Goal: Check status: Check status

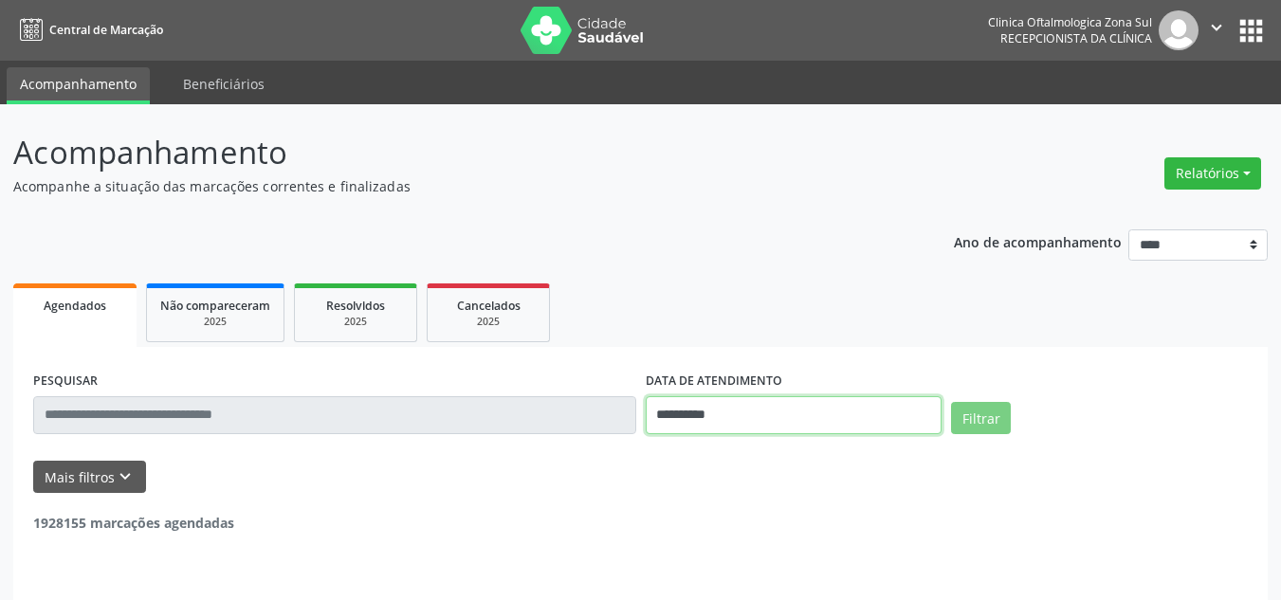
click at [712, 408] on input "**********" at bounding box center [794, 415] width 297 height 38
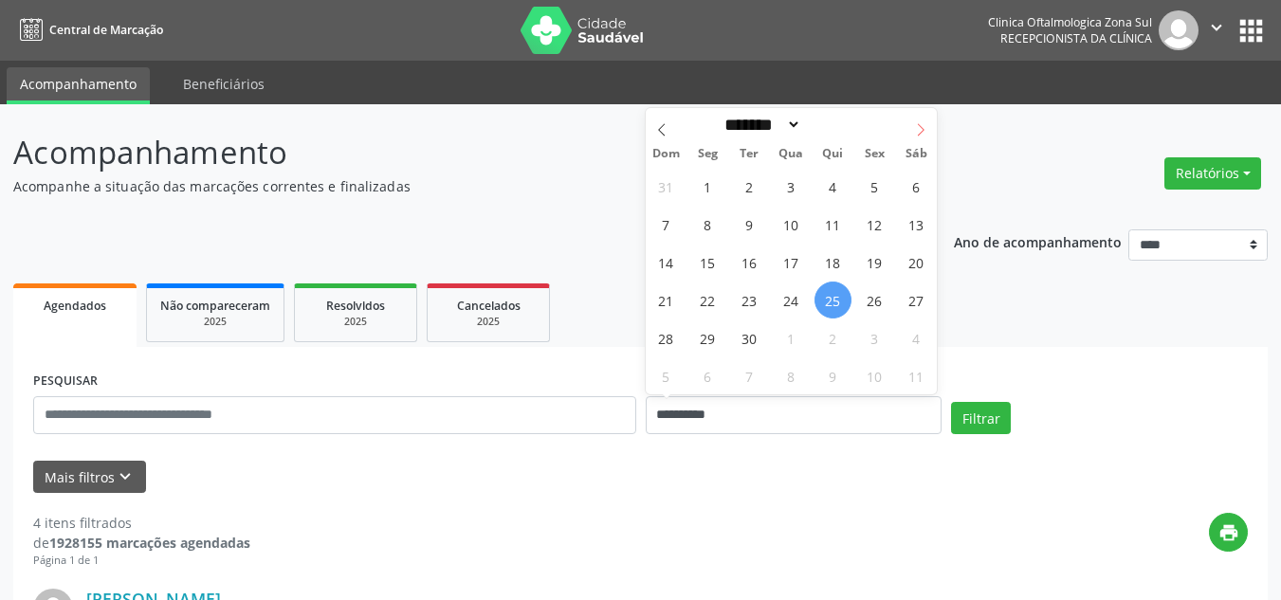
click at [922, 132] on icon at bounding box center [920, 129] width 13 height 13
select select "*"
click at [784, 181] on span "1" at bounding box center [791, 186] width 37 height 37
type input "**********"
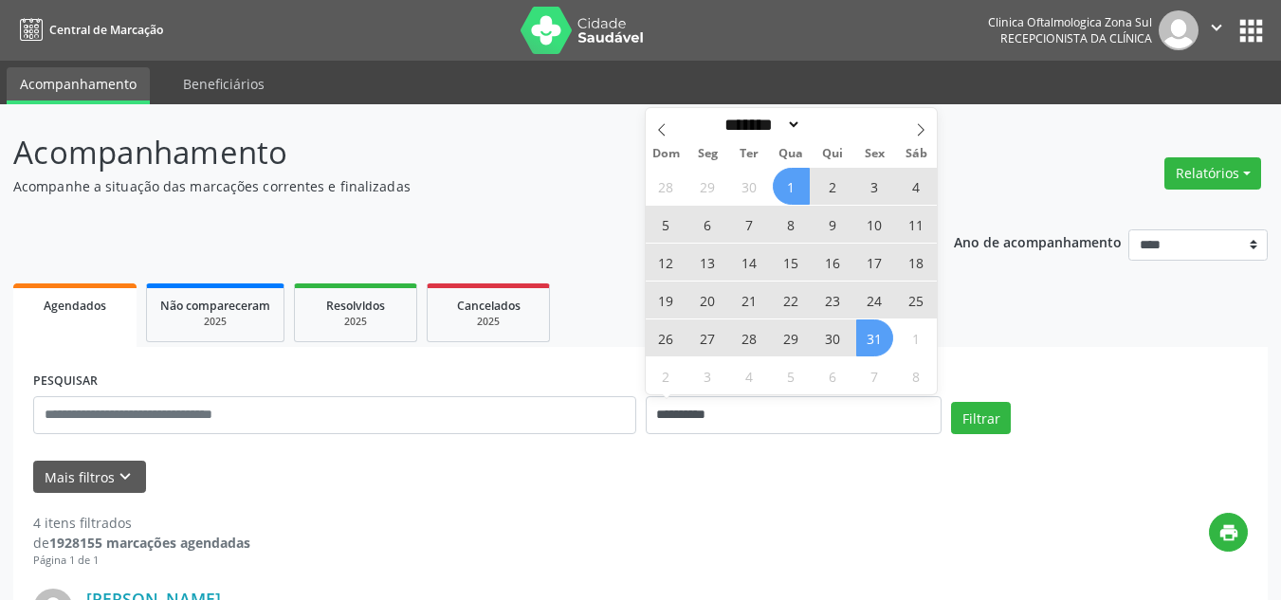
drag, startPoint x: 869, startPoint y: 336, endPoint x: 482, endPoint y: 417, distance: 396.3
click at [868, 336] on span "31" at bounding box center [874, 338] width 37 height 37
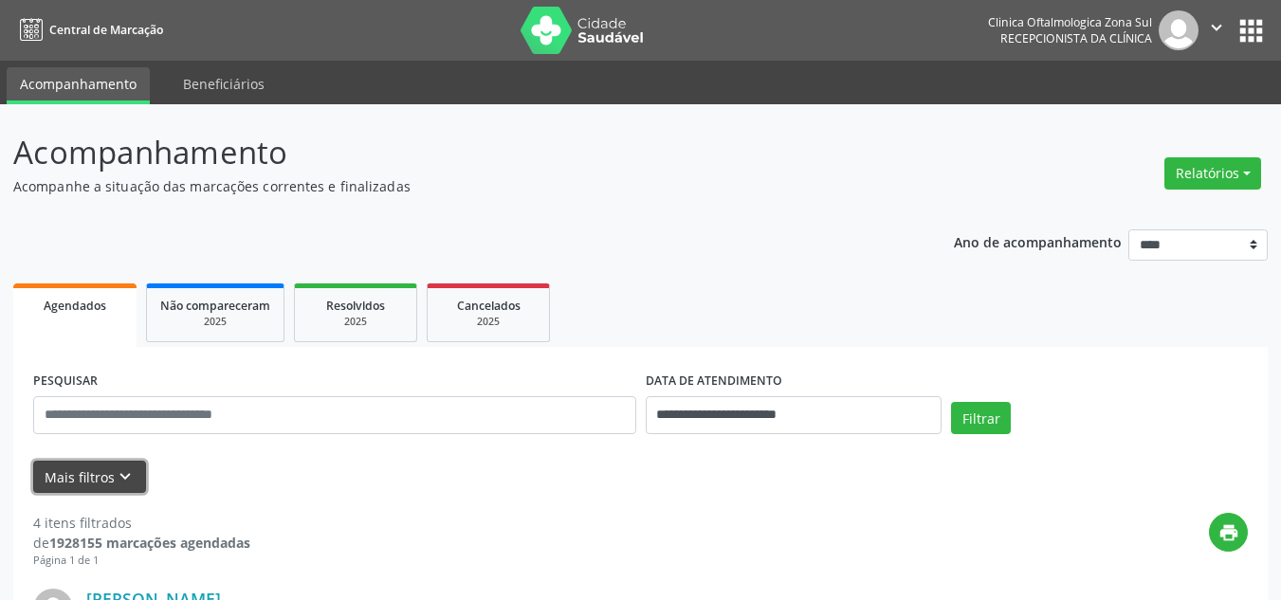
click at [91, 464] on button "Mais filtros keyboard_arrow_down" at bounding box center [89, 477] width 113 height 33
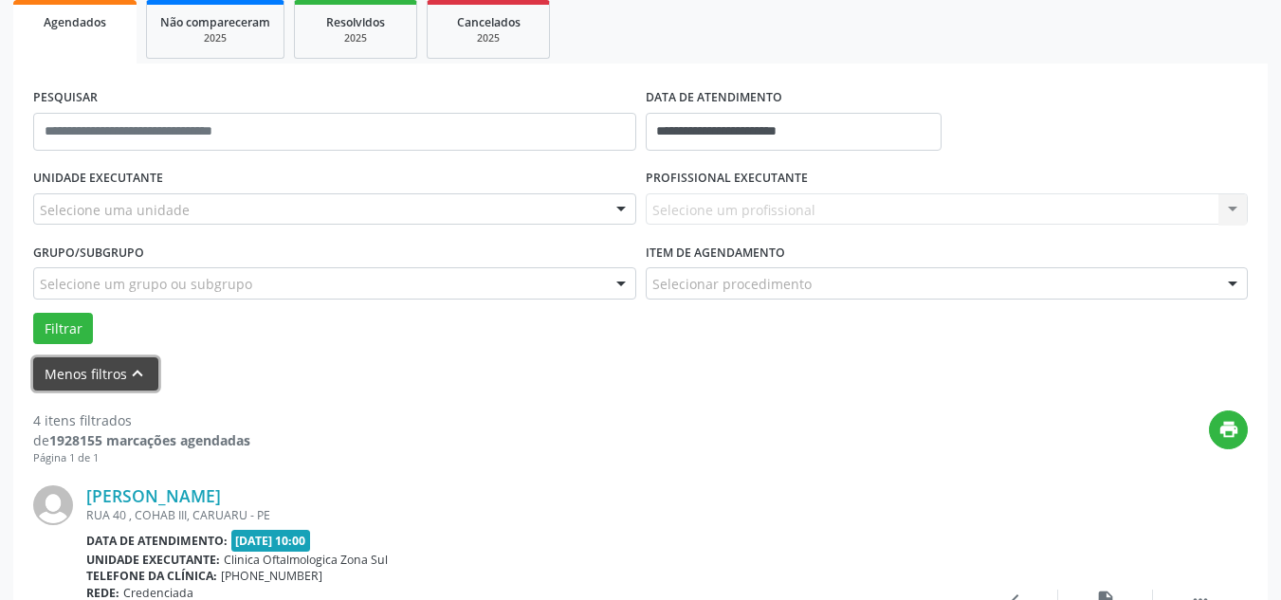
scroll to position [284, 0]
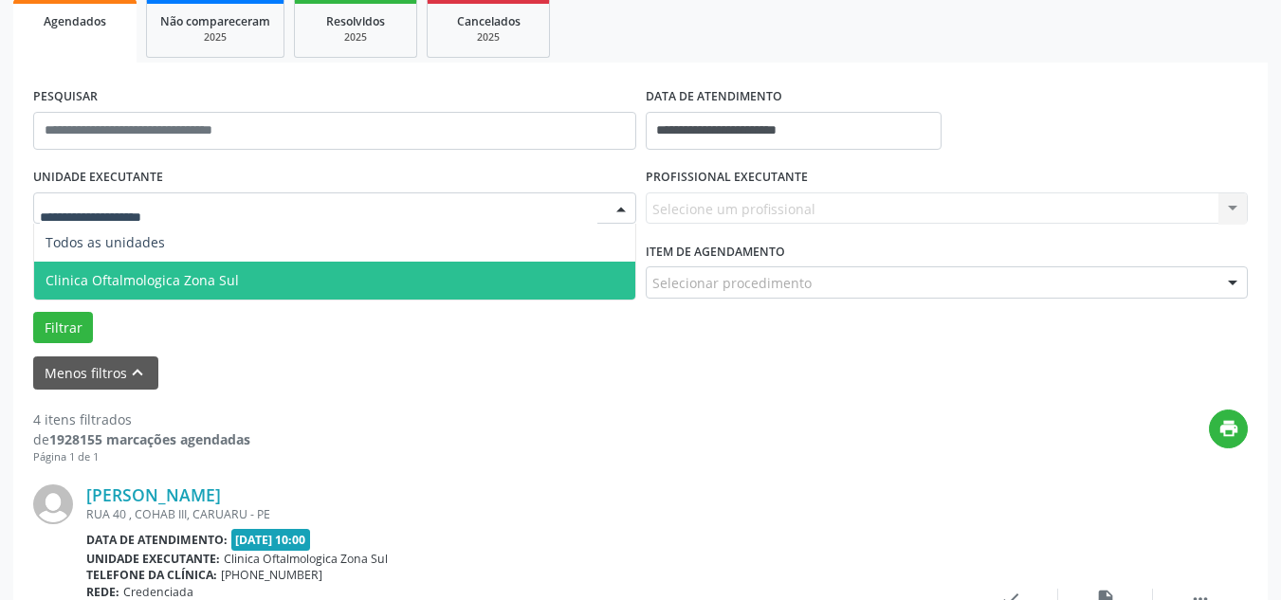
drag, startPoint x: 151, startPoint y: 264, endPoint x: 169, endPoint y: 257, distance: 19.2
click at [158, 260] on ul "Todos as unidades Clinica Oftalmologica Zona Sul Nenhum resultado encontrado pa…" at bounding box center [334, 262] width 601 height 76
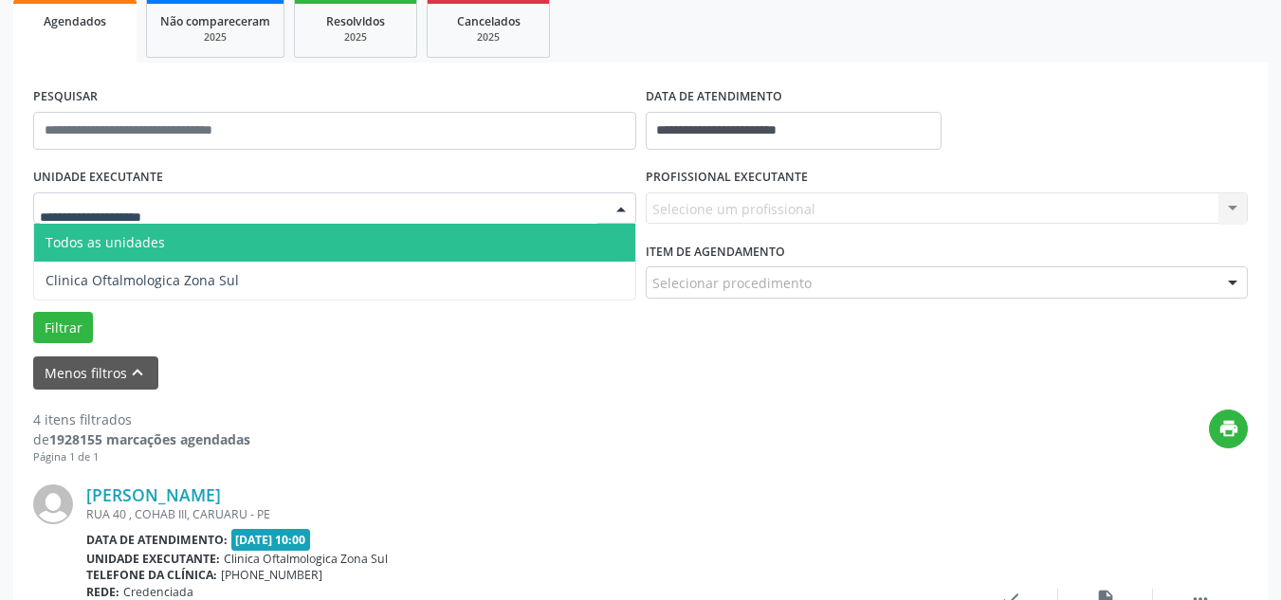
click at [776, 205] on div "Selecione um profissional Nenhum resultado encontrado para: " " Não há nenhuma …" at bounding box center [947, 208] width 603 height 32
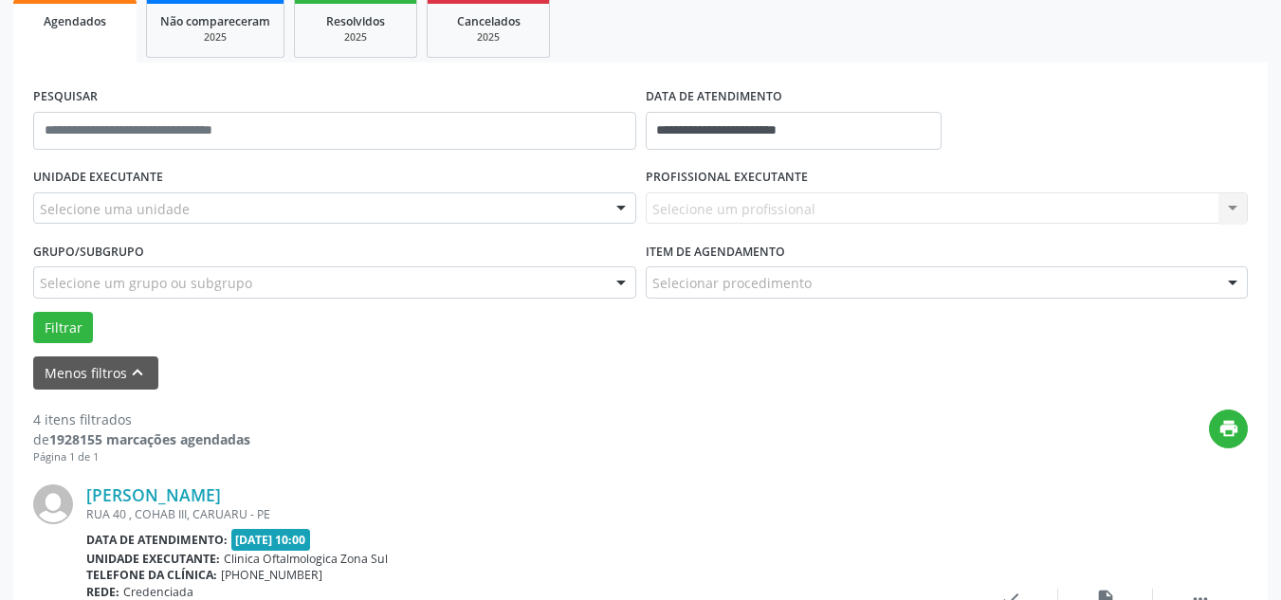
click at [758, 193] on div "Selecione um profissional Nenhum resultado encontrado para: " " Não há nenhuma …" at bounding box center [947, 208] width 603 height 32
click at [748, 203] on div "Selecione um profissional Nenhum resultado encontrado para: " " Não há nenhuma …" at bounding box center [947, 208] width 603 height 32
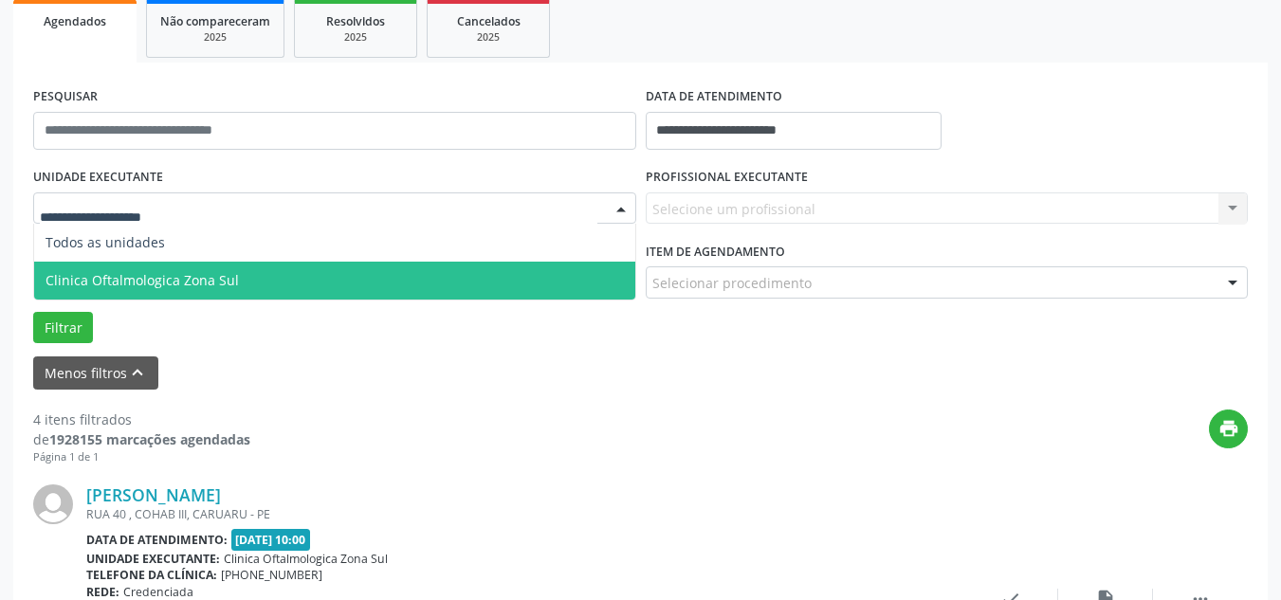
click at [124, 284] on span "Clinica Oftalmologica Zona Sul" at bounding box center [142, 280] width 193 height 18
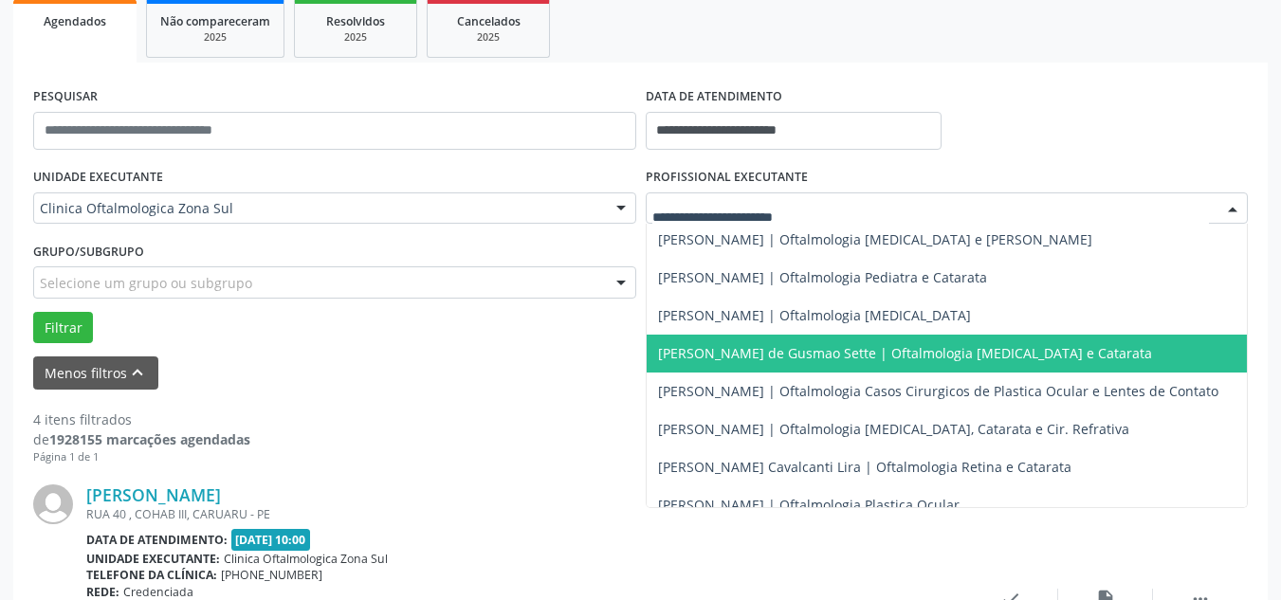
scroll to position [186, 0]
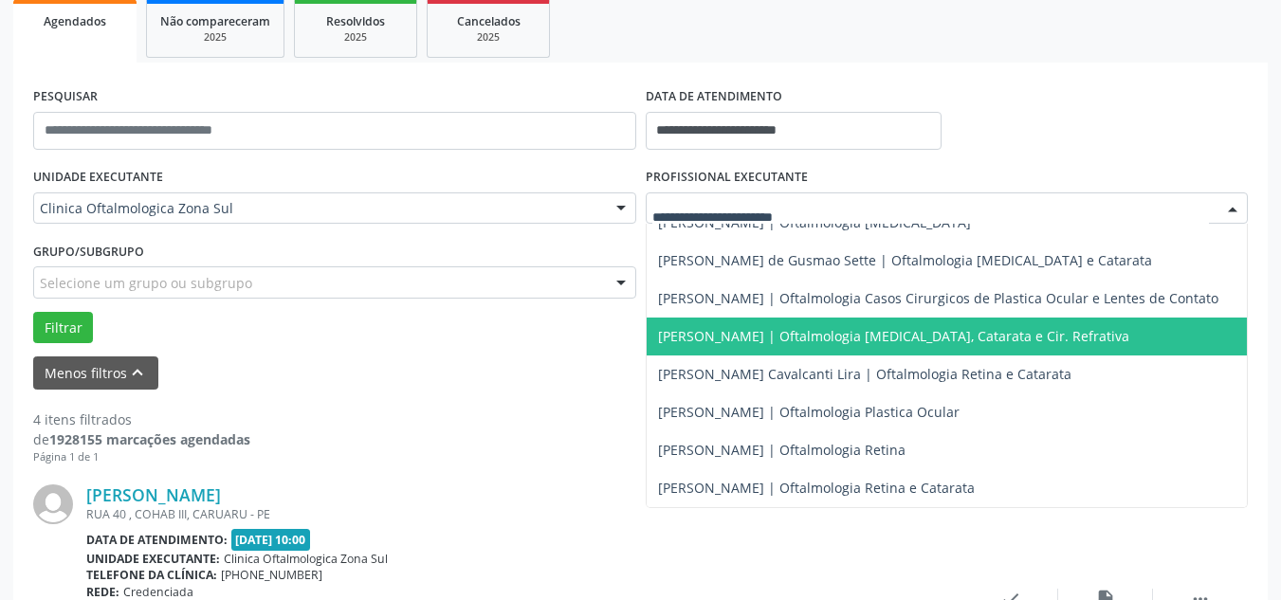
drag, startPoint x: 788, startPoint y: 328, endPoint x: 758, endPoint y: 329, distance: 29.4
click at [788, 327] on span "[PERSON_NAME] | Oftalmologia [MEDICAL_DATA], Catarata e Cir. Refrativa" at bounding box center [893, 336] width 471 height 18
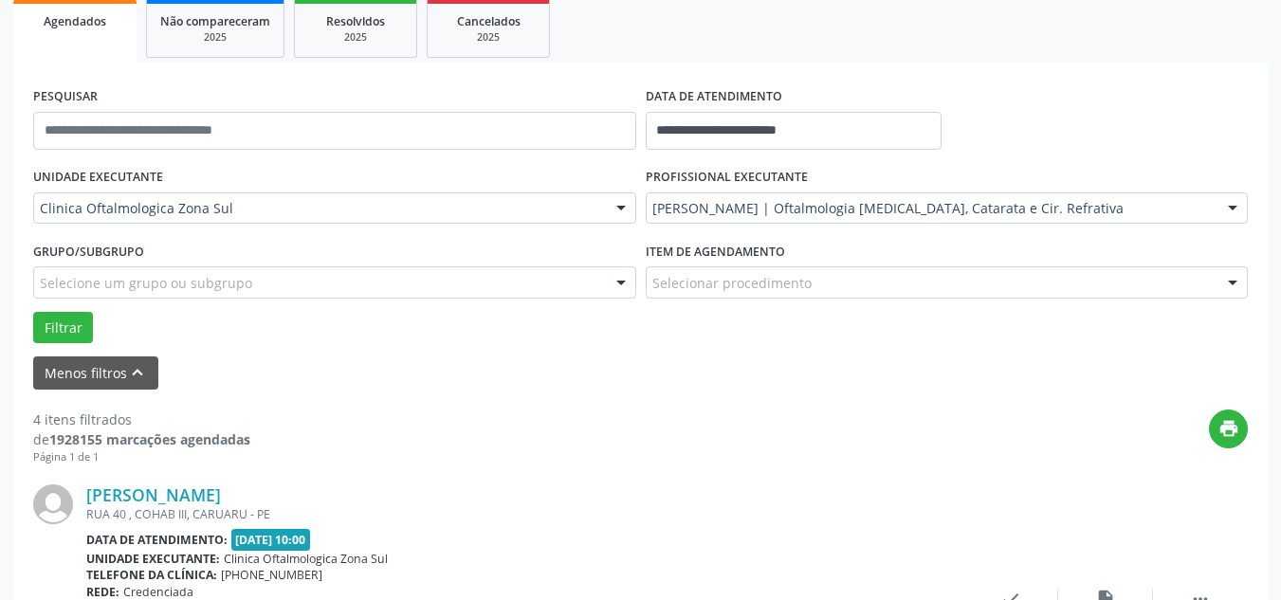
click at [387, 274] on div "Selecione um grupo ou subgrupo" at bounding box center [334, 282] width 603 height 32
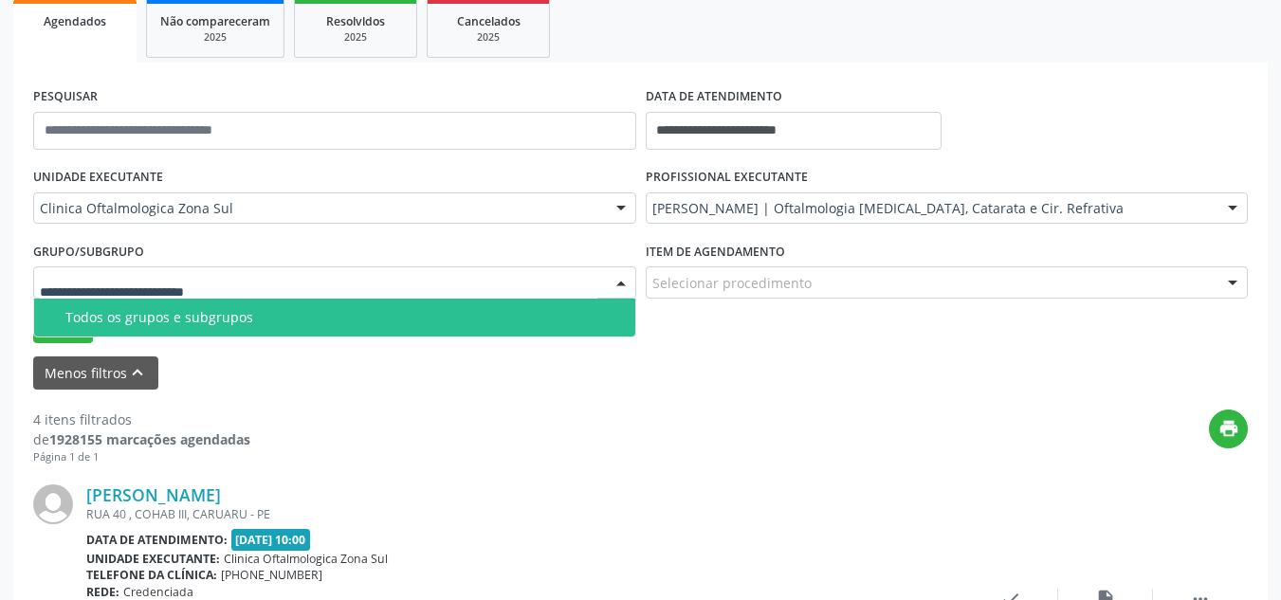
click at [181, 314] on div "Todos os grupos e subgrupos" at bounding box center [344, 317] width 558 height 15
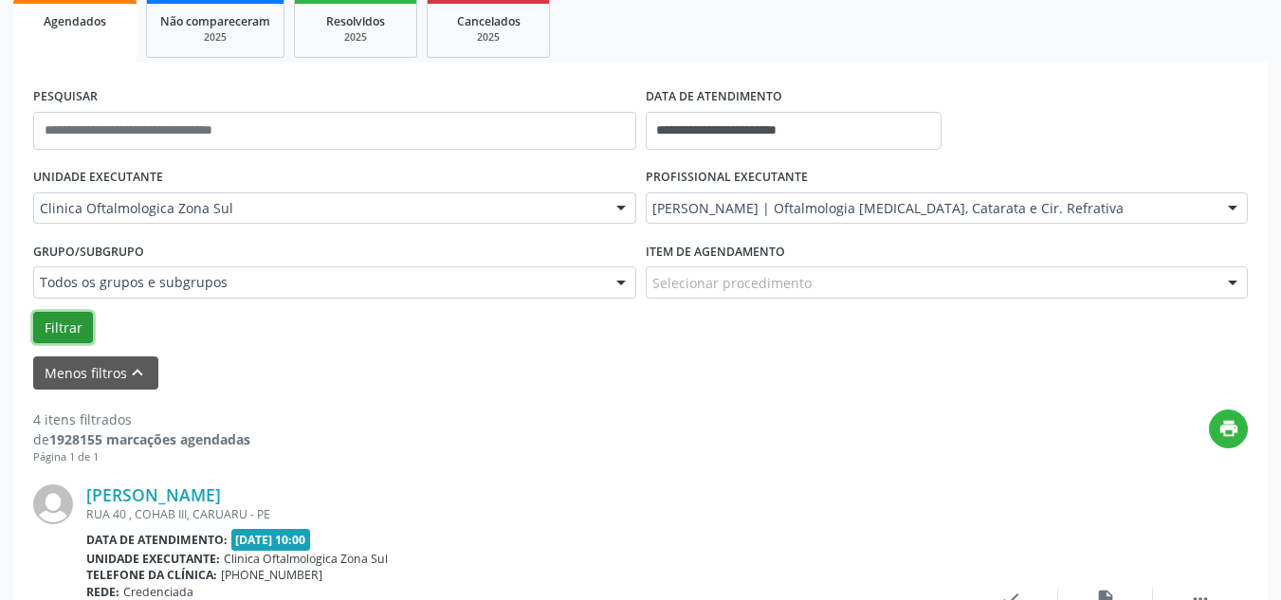
click at [44, 320] on button "Filtrar" at bounding box center [63, 328] width 60 height 32
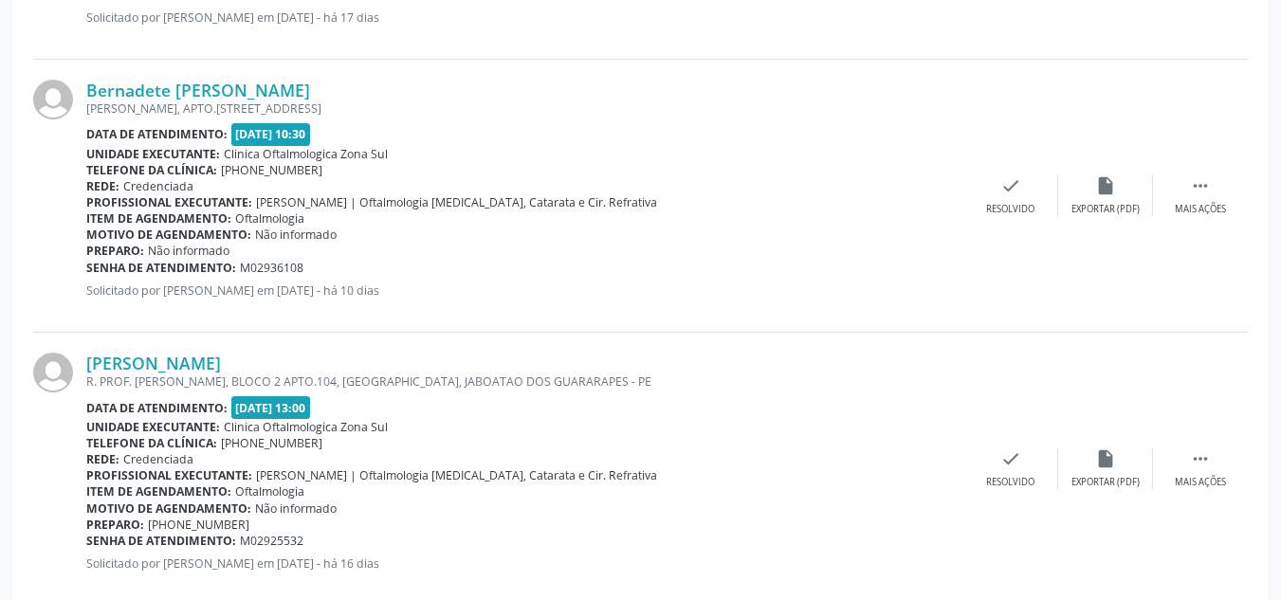
scroll to position [4336, 0]
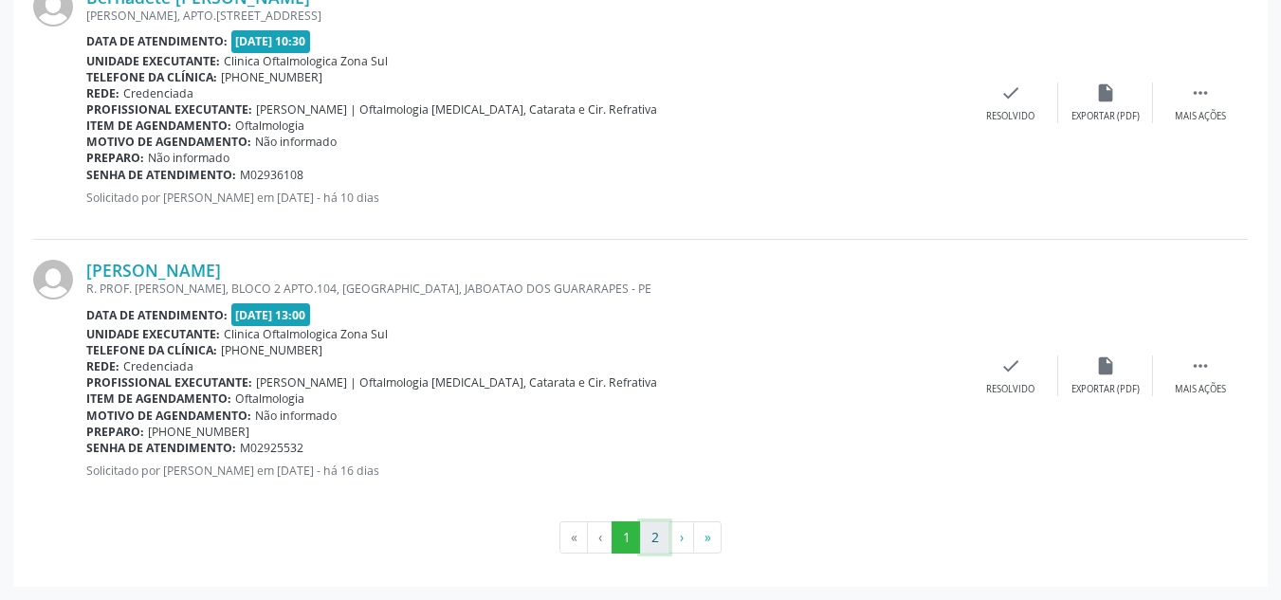
click at [646, 542] on button "2" at bounding box center [654, 537] width 29 height 32
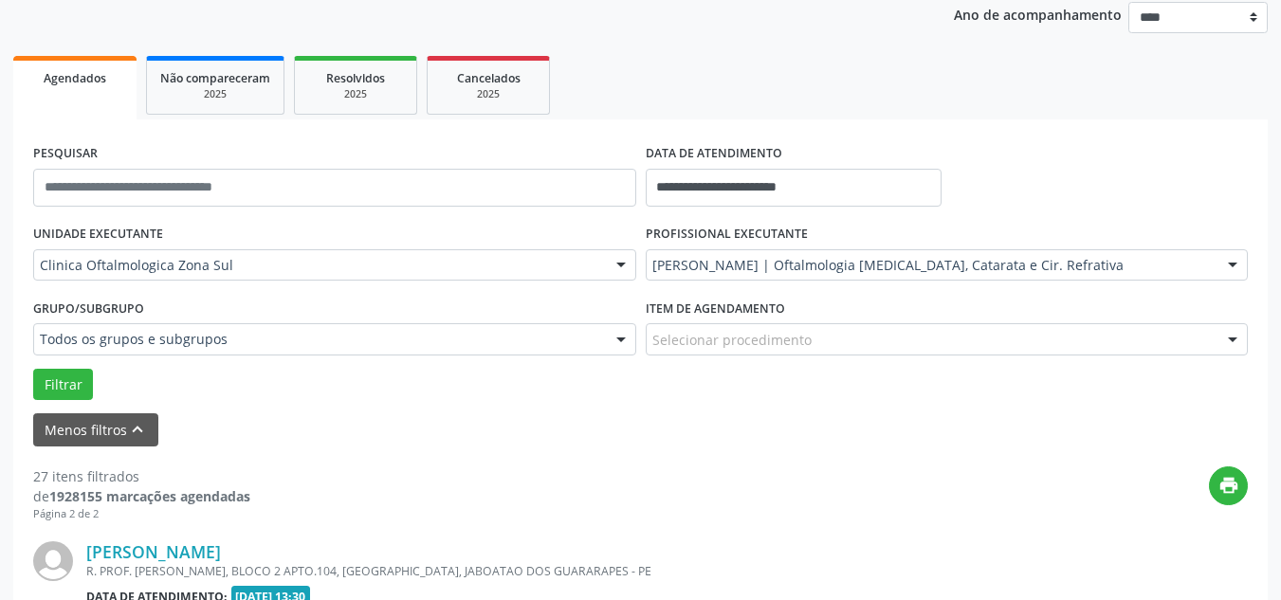
scroll to position [3516, 0]
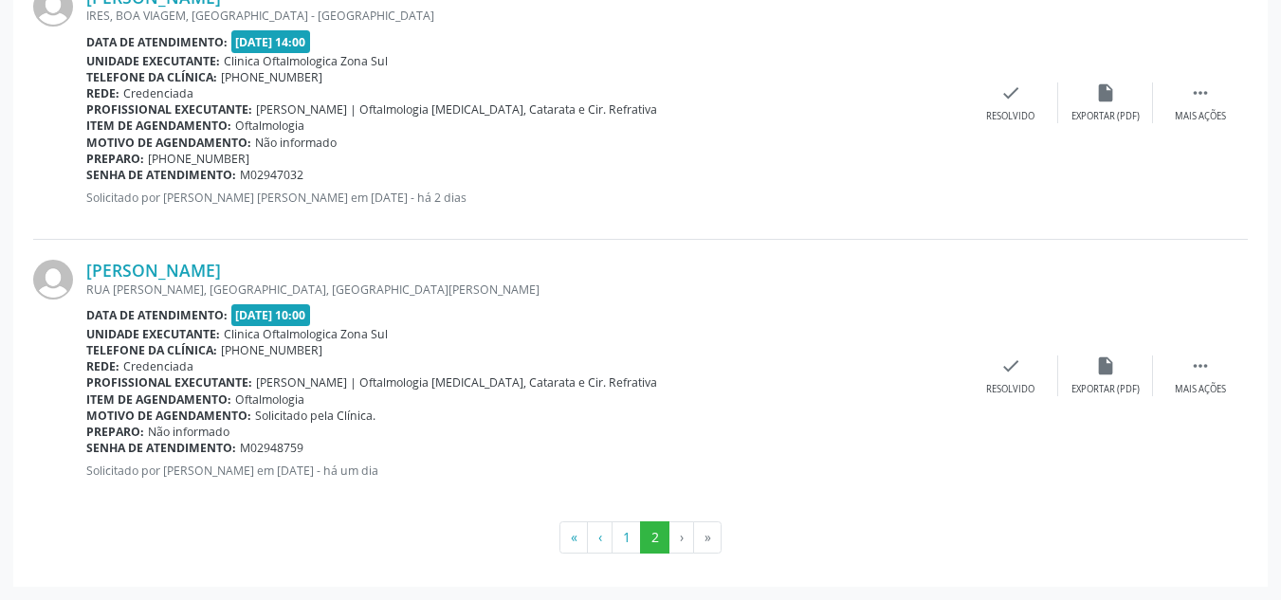
click at [301, 536] on ul "« ‹ 1 2 › »" at bounding box center [640, 537] width 1215 height 32
